Goal: Task Accomplishment & Management: Use online tool/utility

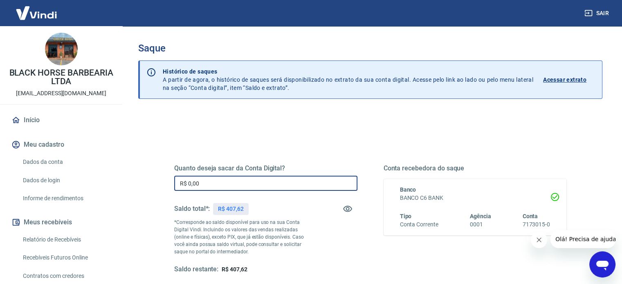
drag, startPoint x: 233, startPoint y: 179, endPoint x: 124, endPoint y: 194, distance: 109.8
click at [124, 195] on div "Saque Histórico de saques A partir de agora, o histórico de saques será disponi…" at bounding box center [371, 185] width 504 height 319
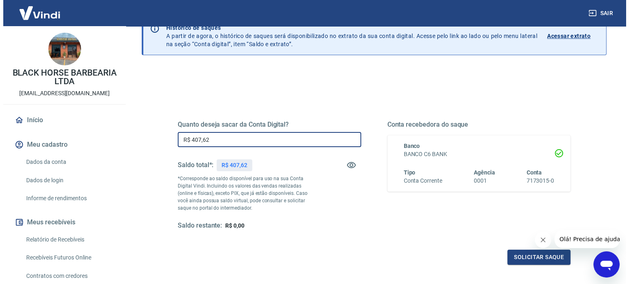
scroll to position [119, 0]
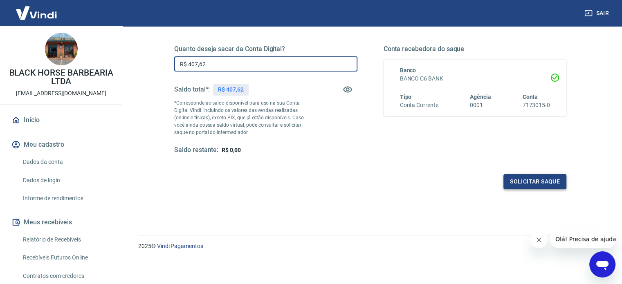
type input "R$ 407,62"
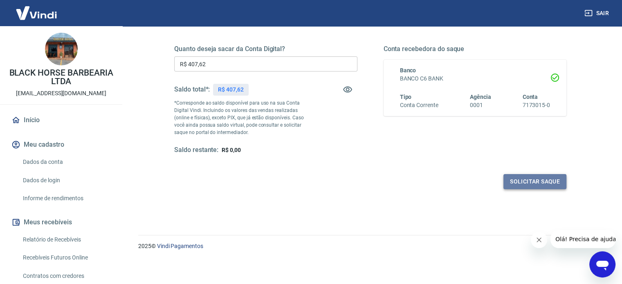
click at [524, 186] on button "Solicitar saque" at bounding box center [535, 181] width 63 height 15
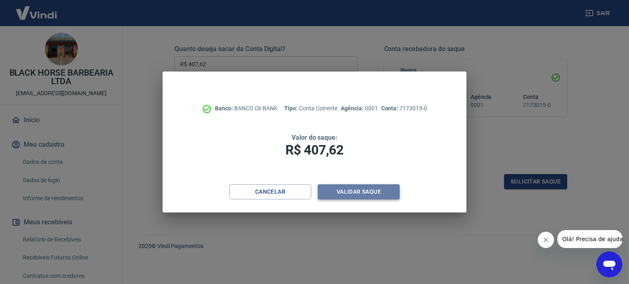
click at [377, 192] on button "Validar saque" at bounding box center [359, 192] width 82 height 15
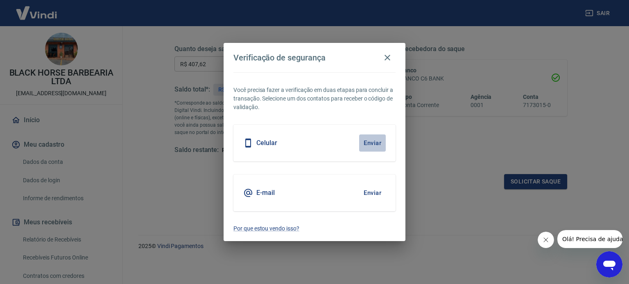
click at [360, 142] on button "Enviar" at bounding box center [372, 143] width 27 height 17
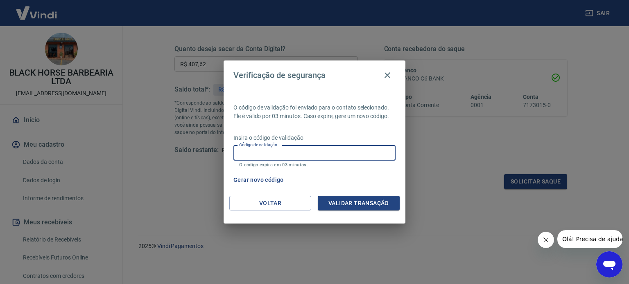
click at [382, 150] on input "Código de validação" at bounding box center [314, 153] width 162 height 15
type input "469692"
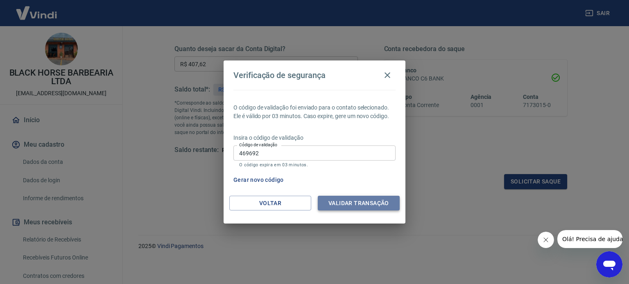
click at [369, 205] on button "Validar transação" at bounding box center [359, 203] width 82 height 15
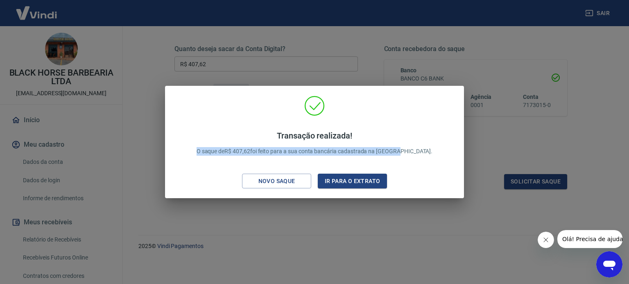
click at [503, 141] on div "Transação realizada! O saque de R$ 407,62 foi feito para a sua conta bancária c…" at bounding box center [314, 142] width 629 height 284
